Goal: Transaction & Acquisition: Register for event/course

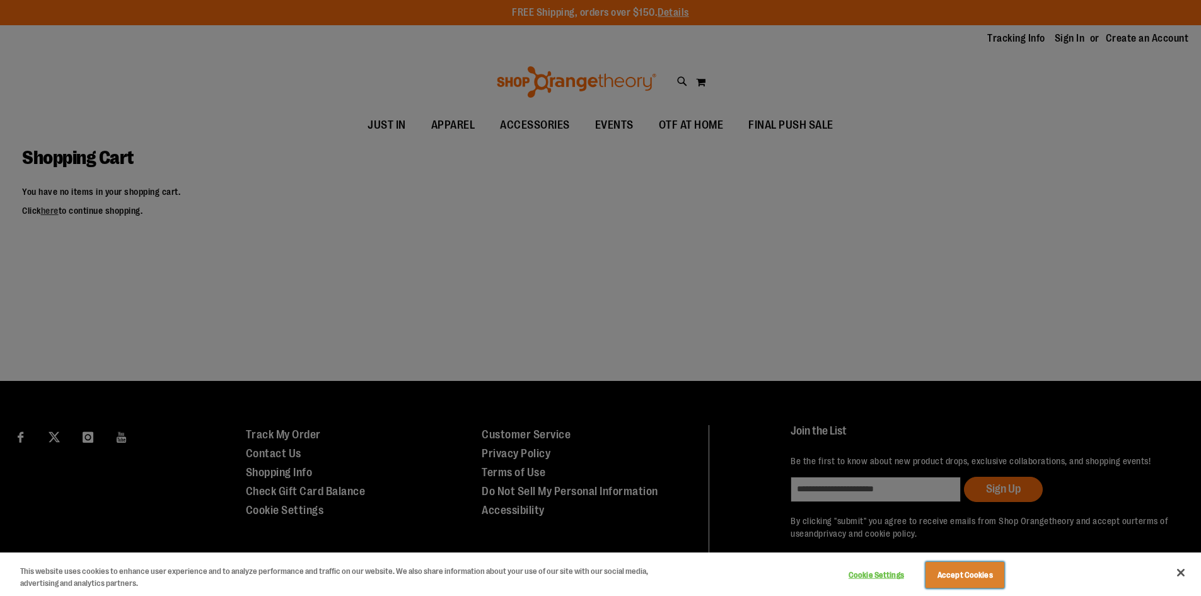
click at [947, 572] on button "Accept Cookies" at bounding box center [964, 575] width 79 height 26
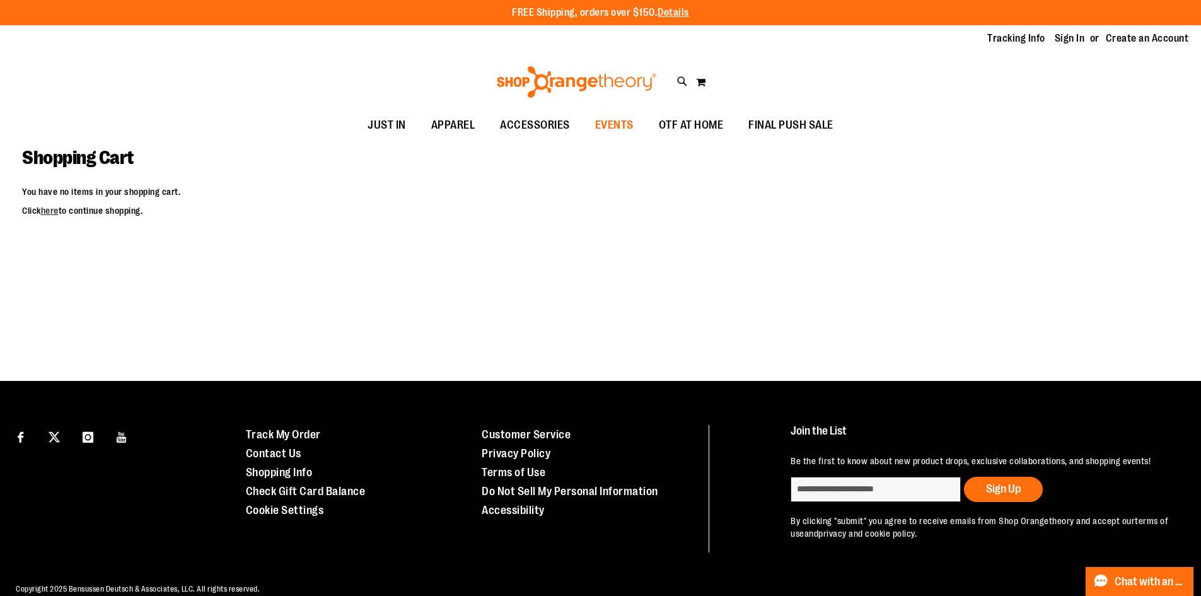
click at [618, 123] on span "EVENTS" at bounding box center [614, 125] width 38 height 28
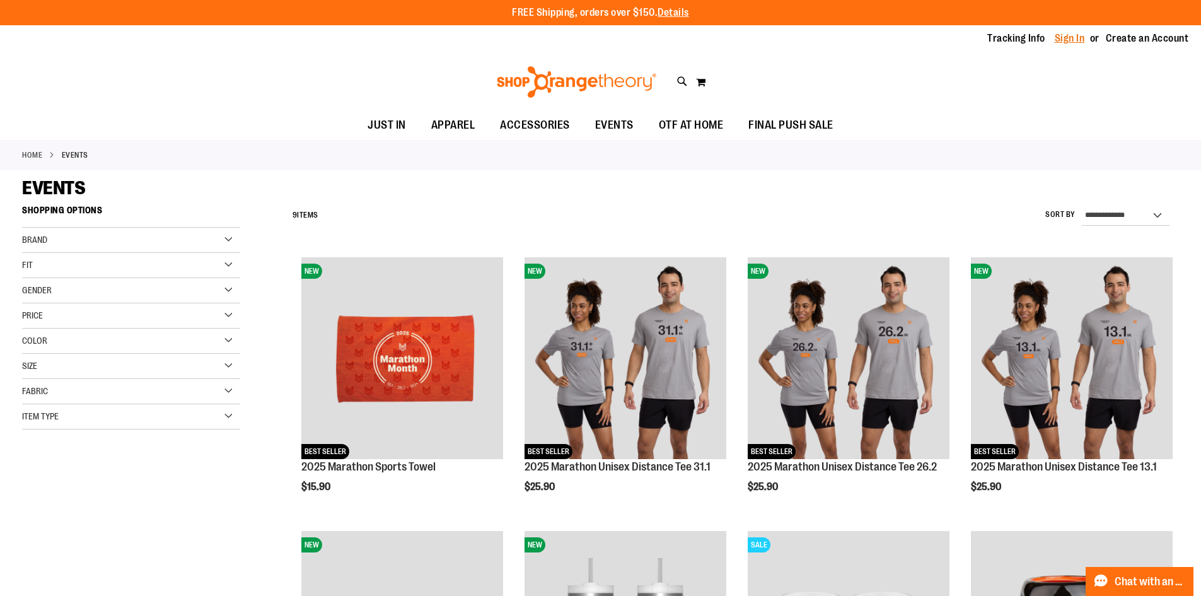
click at [1075, 45] on link "Sign In" at bounding box center [1070, 39] width 30 height 14
click at [1074, 42] on link "Sign In" at bounding box center [1070, 39] width 30 height 14
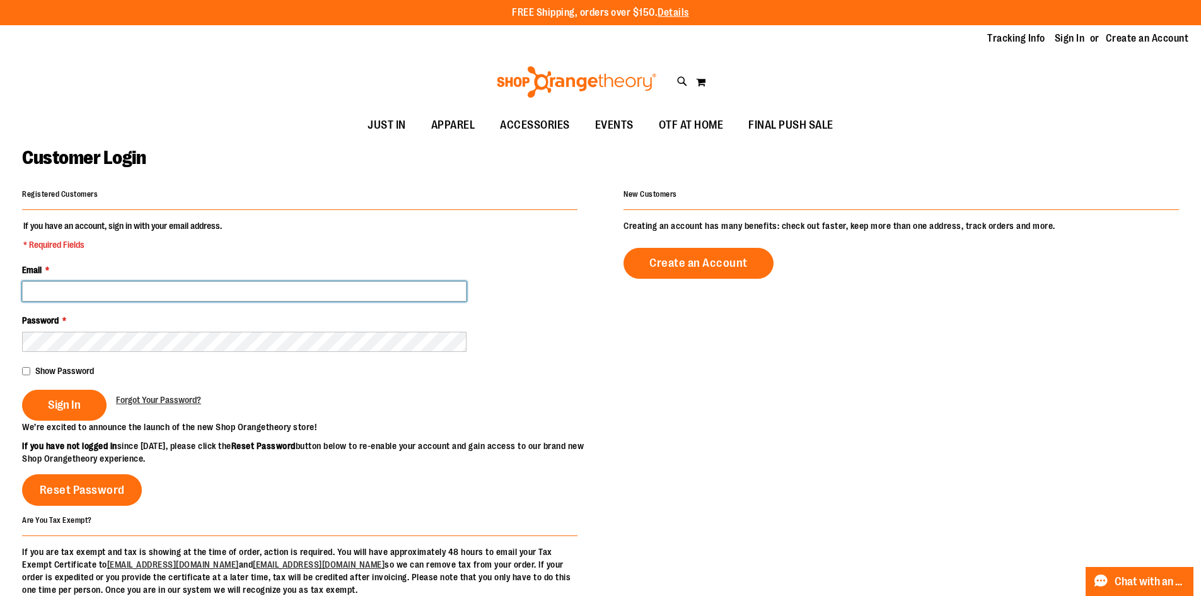
click at [73, 287] on input "Email *" at bounding box center [244, 291] width 444 height 20
